Goal: Task Accomplishment & Management: Use online tool/utility

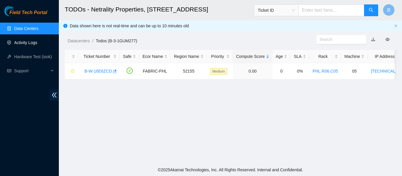
drag, startPoint x: 0, startPoint y: 0, endPoint x: 31, endPoint y: 39, distance: 49.6
click at [31, 40] on link "Activity Logs" at bounding box center [25, 42] width 23 height 5
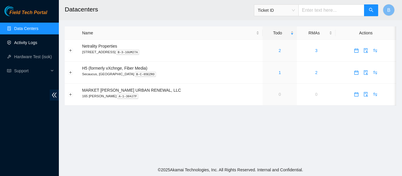
click at [37, 41] on link "Activity Logs" at bounding box center [25, 42] width 23 height 5
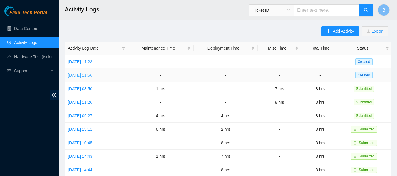
click at [92, 73] on link "Mon, 29 Sep 2025 11:56" at bounding box center [80, 75] width 24 height 5
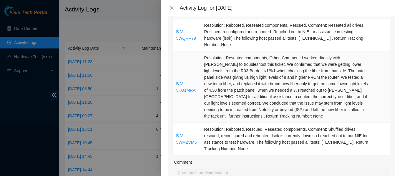
scroll to position [110, 0]
drag, startPoint x: 197, startPoint y: 89, endPoint x: 173, endPoint y: 84, distance: 24.4
click at [173, 84] on td "B-V-5KU1MRA" at bounding box center [187, 86] width 28 height 71
copy link "B-V-5KU1MRA"
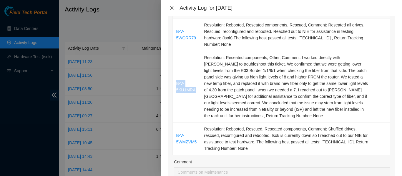
click at [173, 8] on icon "close" at bounding box center [171, 8] width 5 height 5
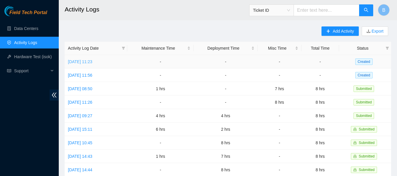
click at [92, 60] on link "Tue, 30 Sep 2025 11:23" at bounding box center [80, 61] width 24 height 5
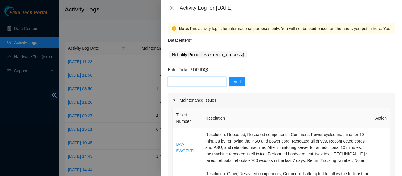
click at [206, 83] on input "text" at bounding box center [197, 81] width 58 height 9
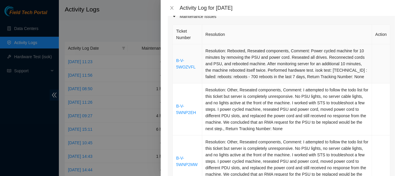
scroll to position [37, 0]
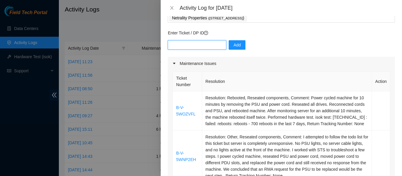
paste input "B-V-5KU1MRA"
type input "B-V-5KU1MRA"
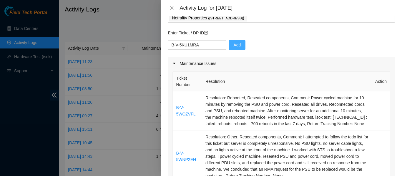
click at [233, 44] on span "Add" at bounding box center [236, 45] width 7 height 6
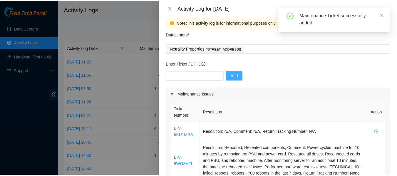
scroll to position [6, 0]
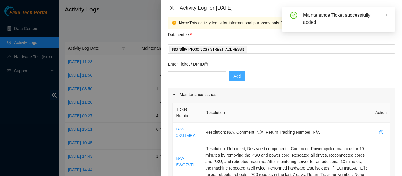
click at [172, 9] on icon "close" at bounding box center [171, 8] width 5 height 5
